Goal: Navigation & Orientation: Find specific page/section

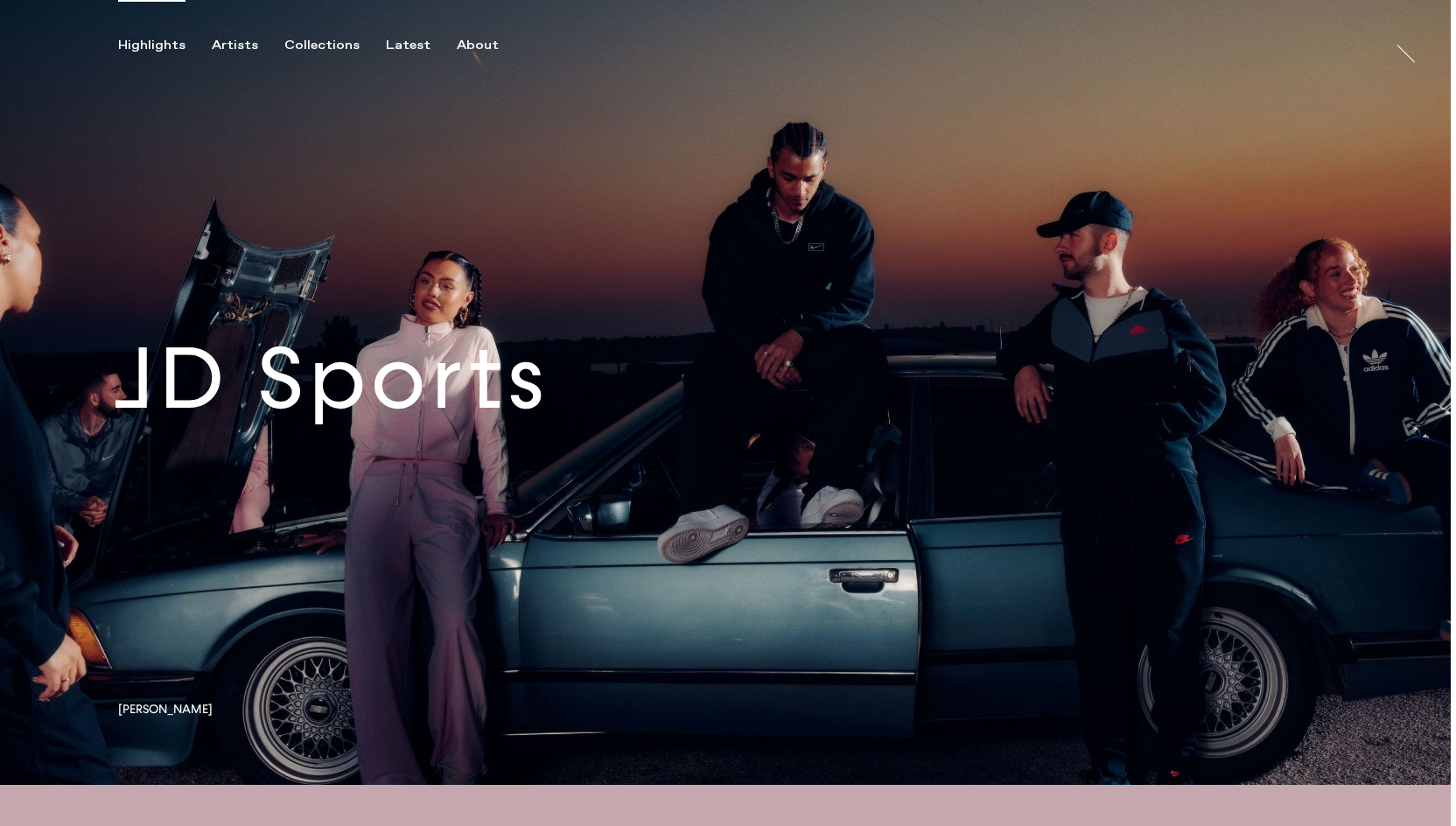
click at [676, 423] on link at bounding box center [725, 393] width 1451 height 785
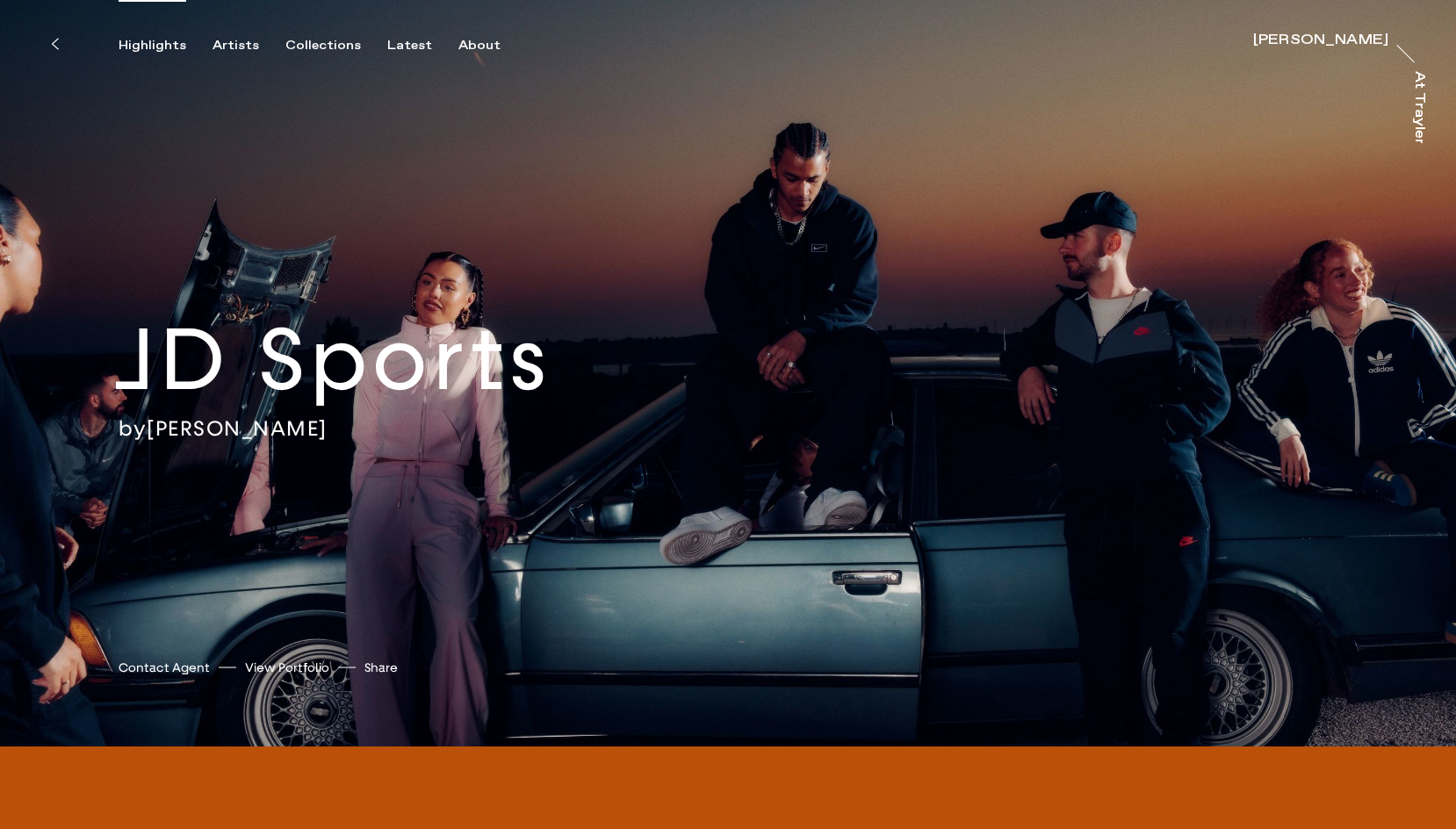
click at [171, 43] on div "Highlights" at bounding box center [153, 46] width 67 height 16
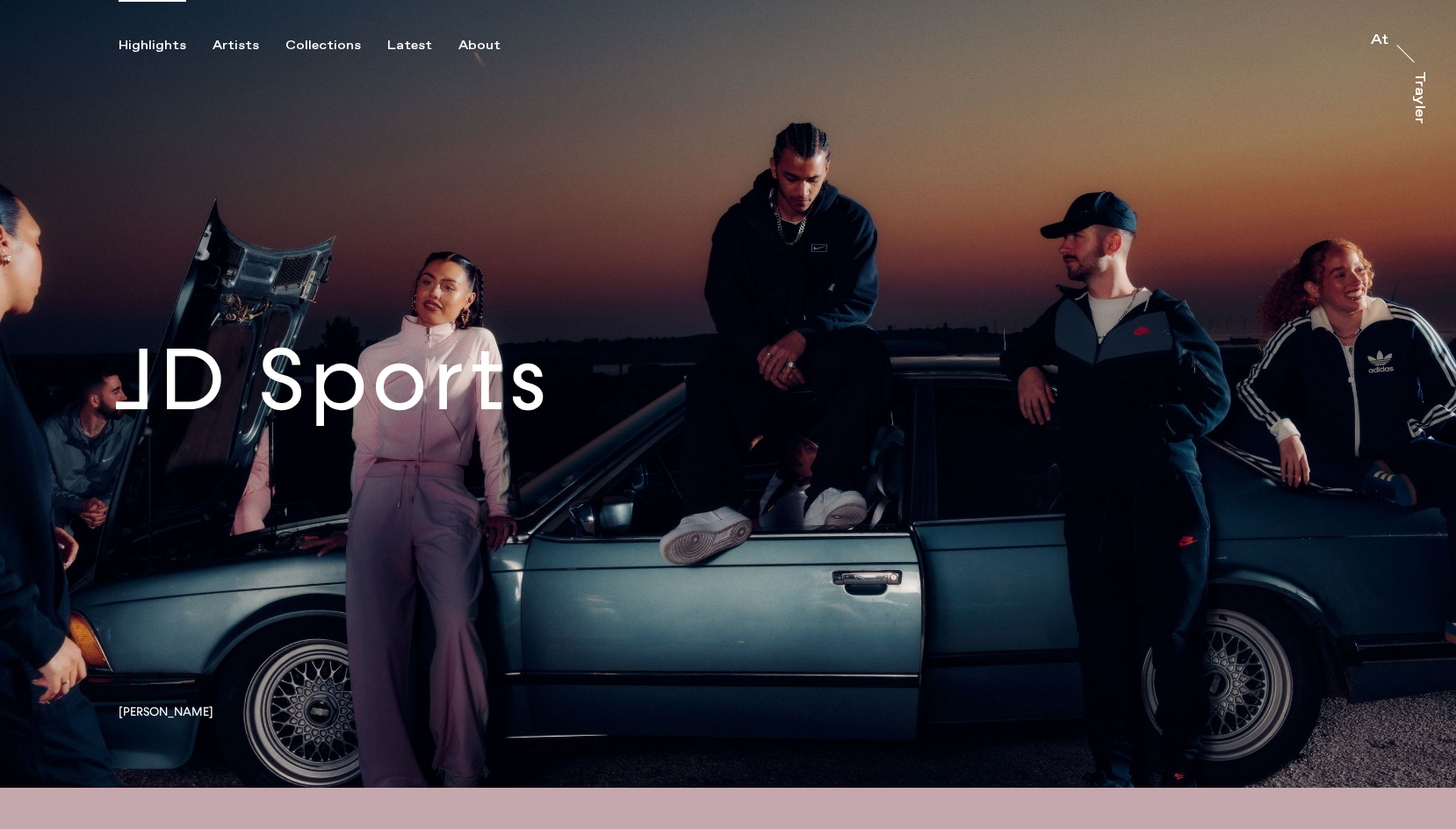
click at [1292, 333] on link at bounding box center [728, 394] width 1456 height 788
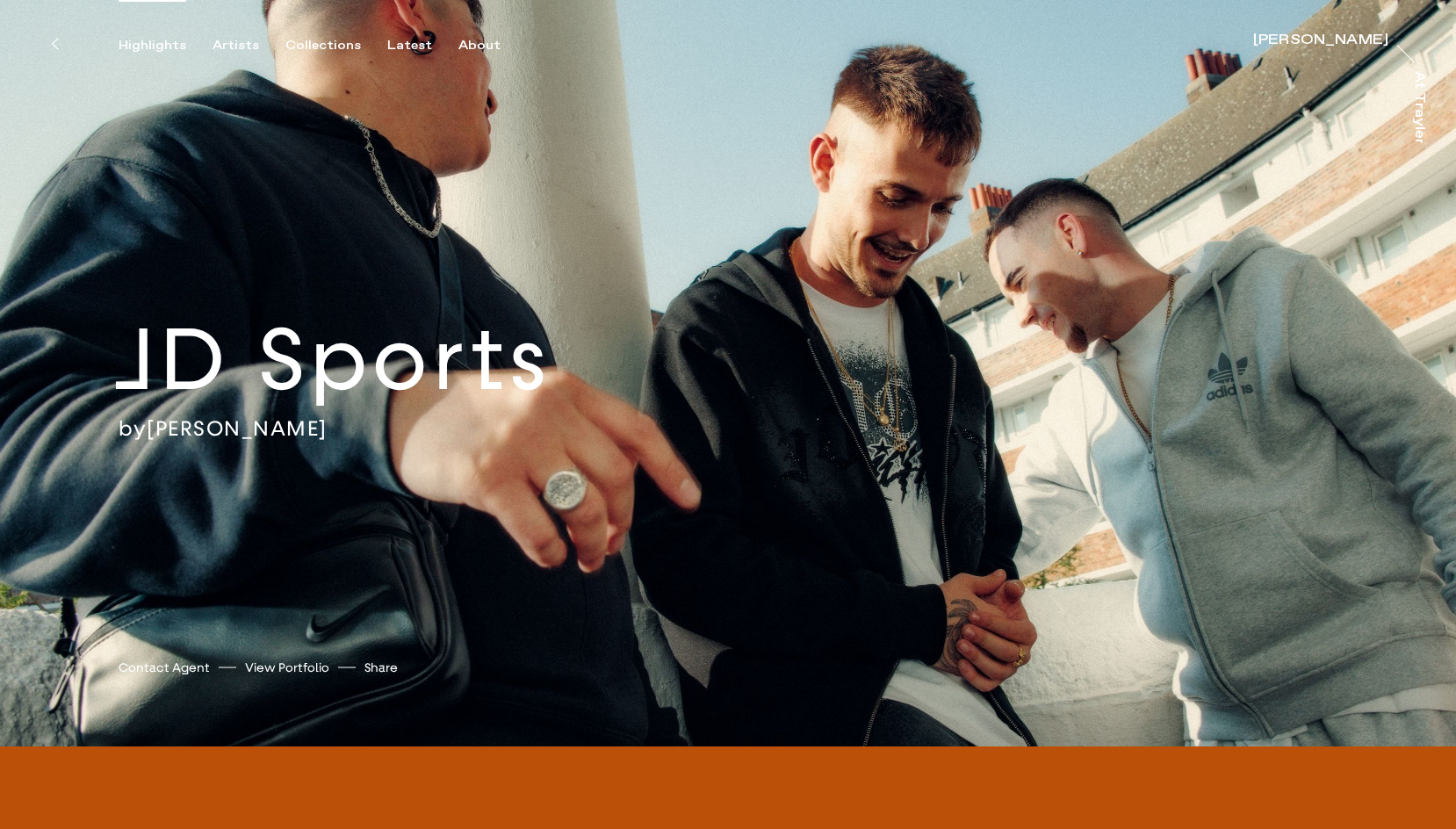
click at [159, 40] on div "Highlights" at bounding box center [153, 46] width 67 height 16
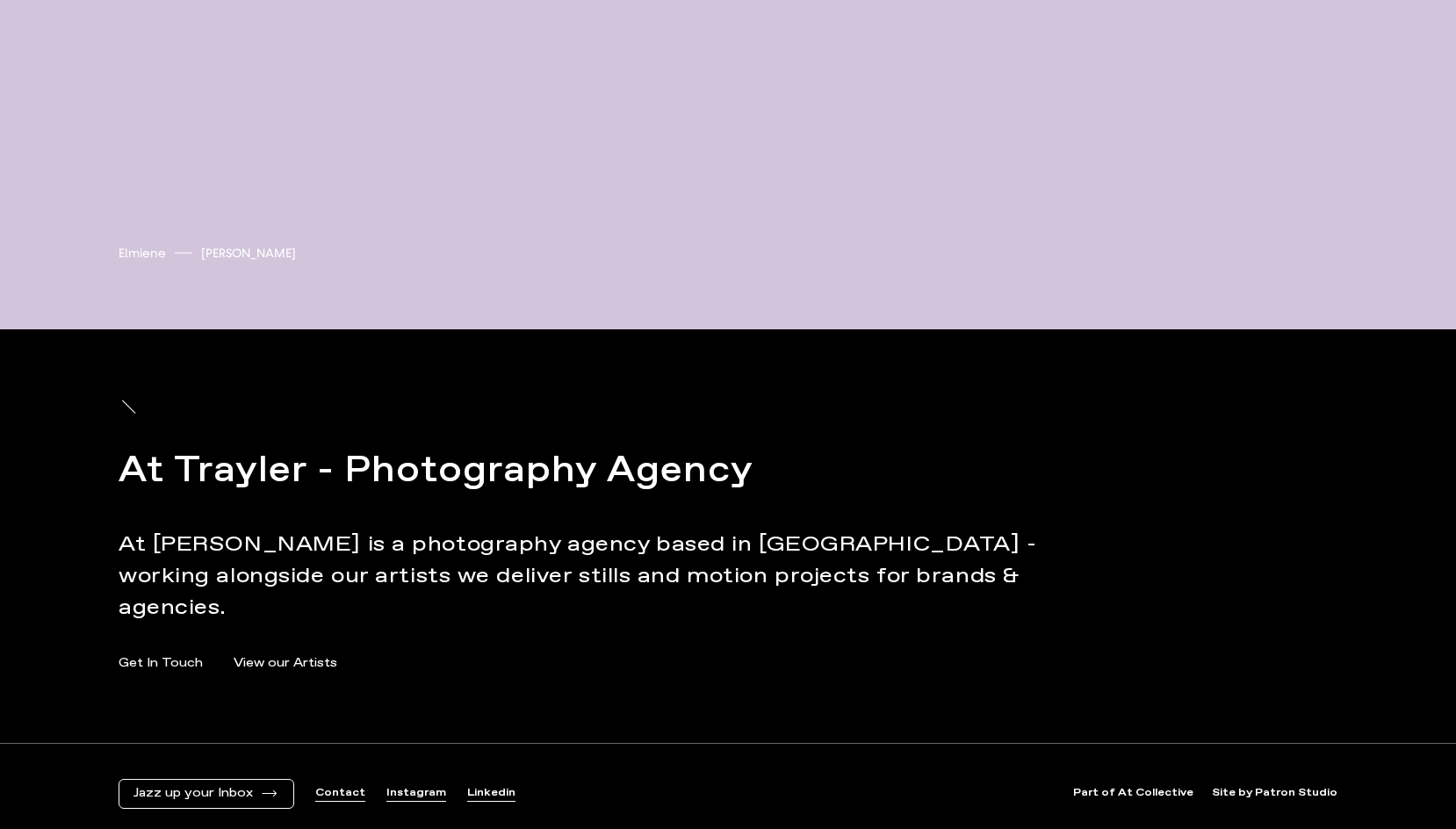
scroll to position [7550, 0]
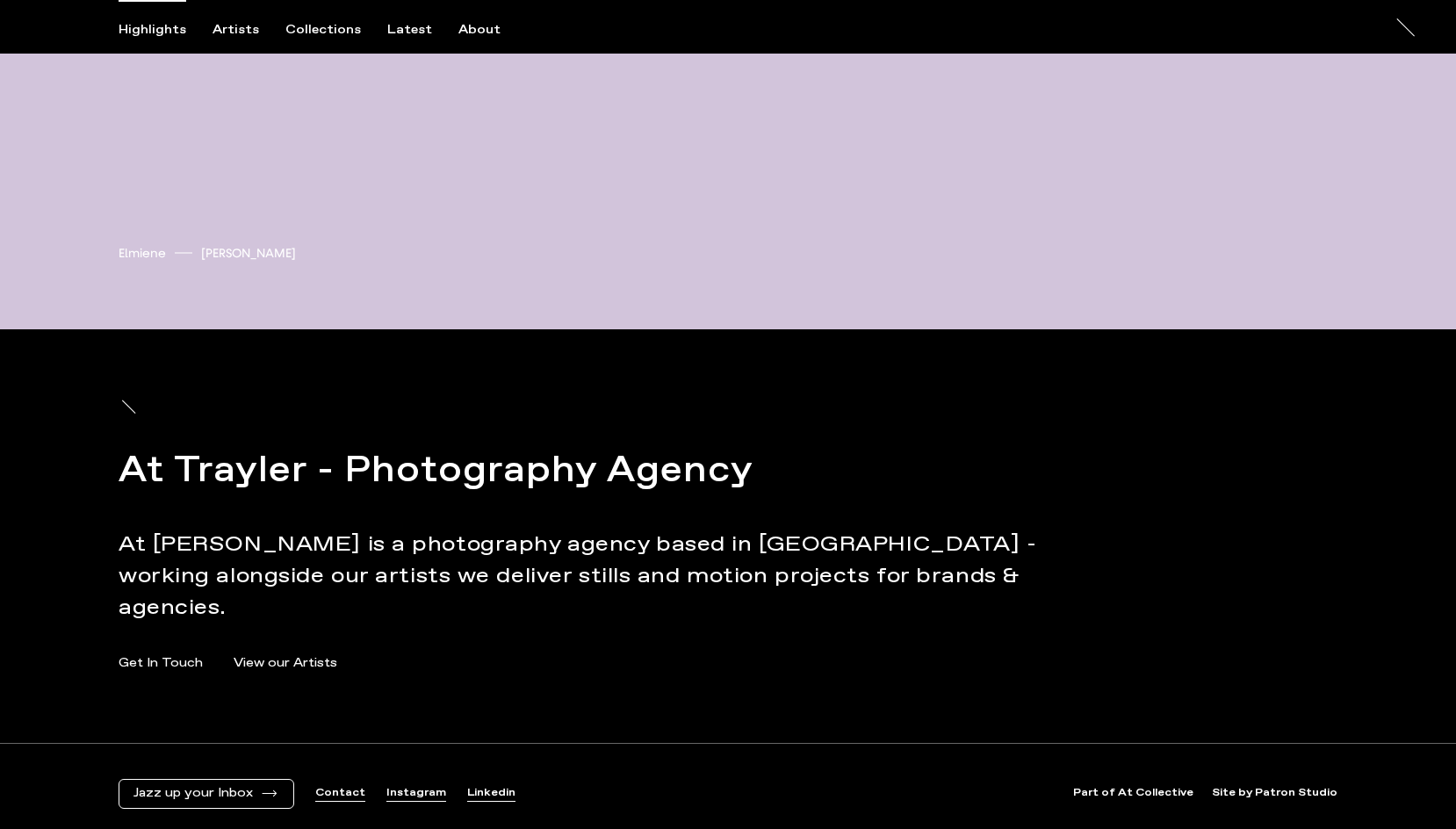
click at [266, 654] on link "View our Artists" at bounding box center [285, 663] width 104 height 19
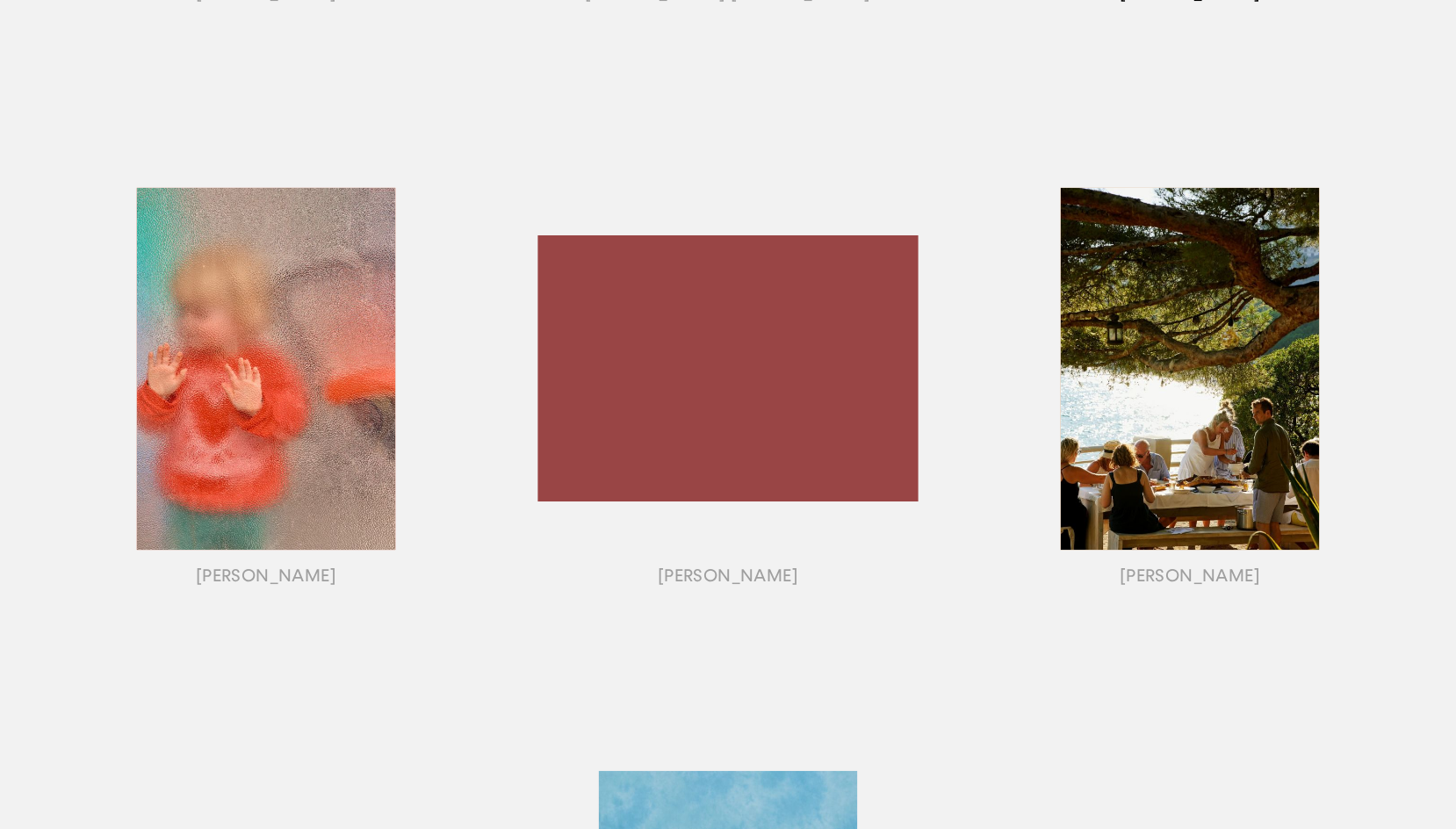
scroll to position [1324, 0]
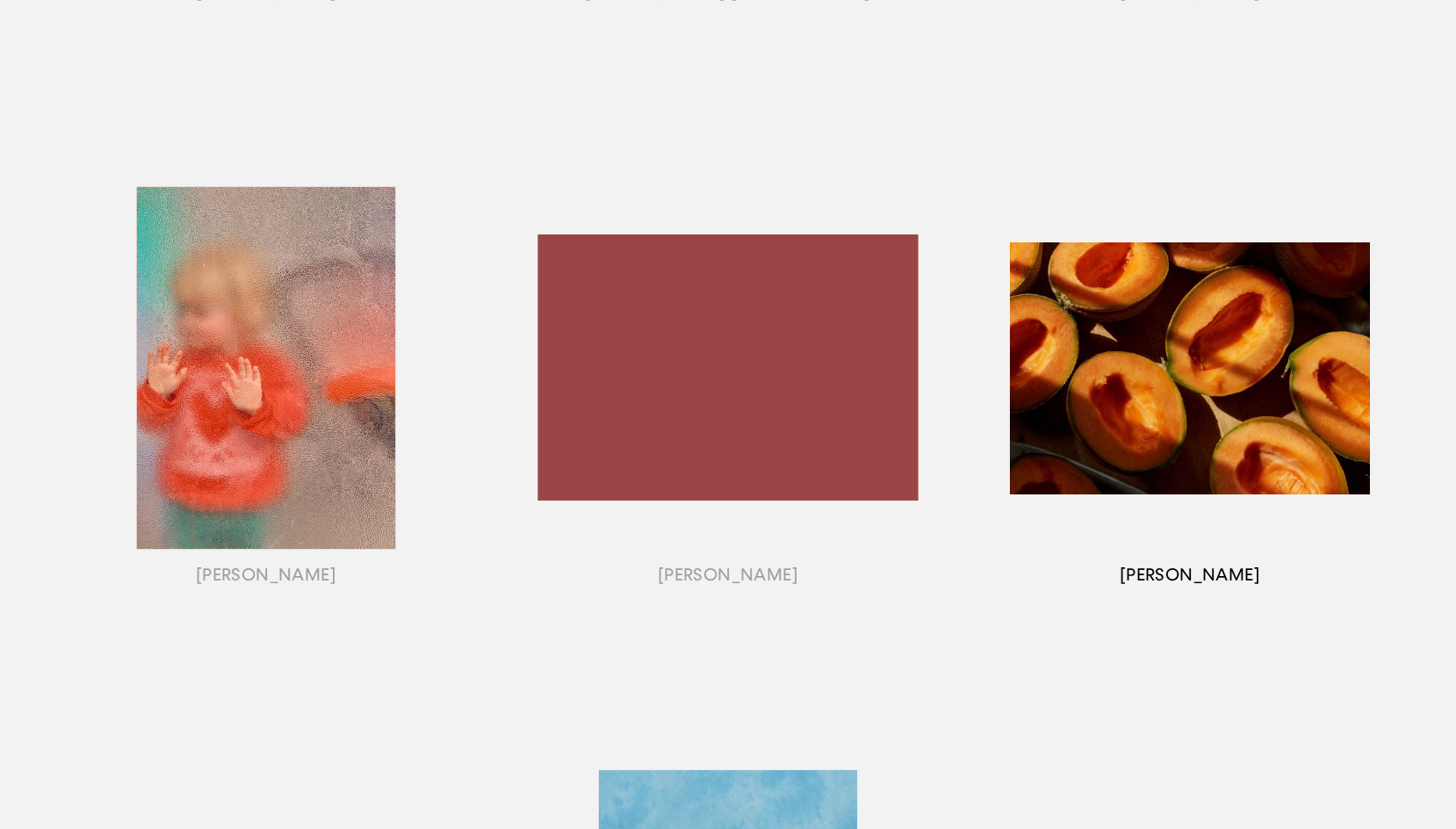
click at [1161, 572] on div "button" at bounding box center [1190, 391] width 462 height 549
